Goal: Task Accomplishment & Management: Manage account settings

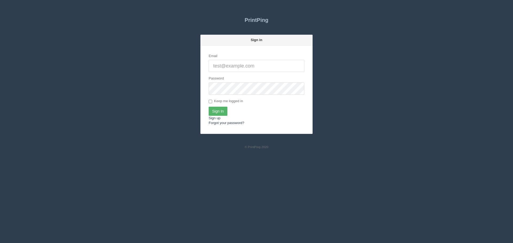
type input "[EMAIL_ADDRESS][DOMAIN_NAME]"
click at [223, 107] on input "Sign In" at bounding box center [218, 111] width 19 height 9
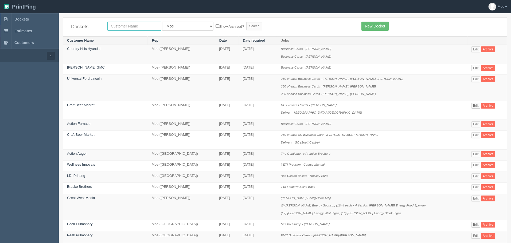
click at [154, 24] on input "text" at bounding box center [134, 26] width 54 height 9
type input "zoga"
click at [246, 25] on input "Search" at bounding box center [254, 26] width 16 height 8
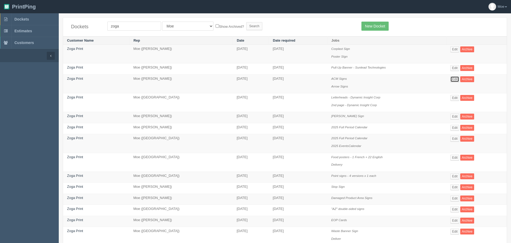
click at [455, 79] on link "Edit" at bounding box center [454, 79] width 9 height 6
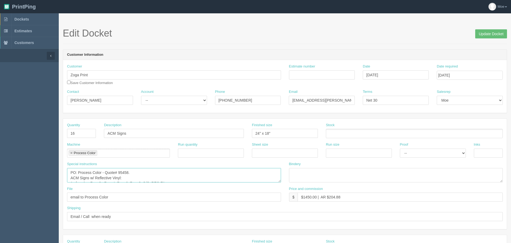
click at [128, 172] on textarea "PO: Process Color - Quote# 95458. ACM Signs w/ Reflective Vinyl: 1 of each - Ro…" at bounding box center [174, 175] width 214 height 14
drag, startPoint x: 128, startPoint y: 172, endPoint x: 105, endPoint y: 172, distance: 22.7
click at [105, 172] on textarea "PO: Process Color - Quote# 95458. ACM Signs w/ Reflective Vinyl: 1 of each - Ro…" at bounding box center [174, 175] width 214 height 14
